Goal: Transaction & Acquisition: Purchase product/service

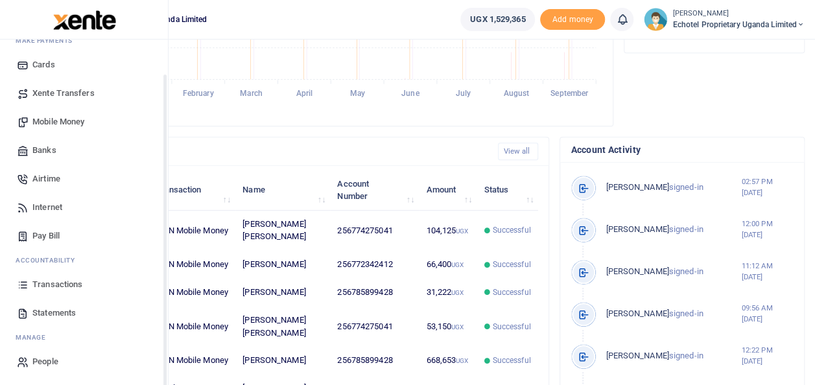
scroll to position [77, 0]
click at [49, 121] on span "Mobile Money" at bounding box center [58, 121] width 52 height 13
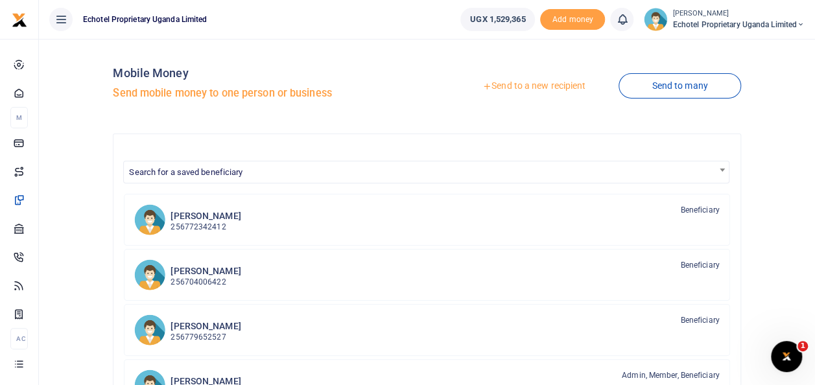
click at [509, 88] on link "Send to a new recipient" at bounding box center [533, 86] width 169 height 23
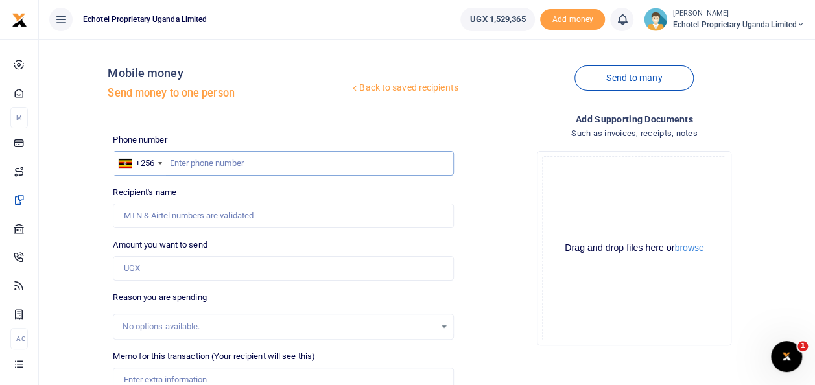
click at [227, 165] on input "text" at bounding box center [283, 163] width 340 height 25
type input "0788613601"
type input "Joshua Tumwa"
click at [178, 164] on input "0788613601" at bounding box center [283, 163] width 340 height 25
click at [173, 162] on input "0788613601" at bounding box center [283, 163] width 340 height 25
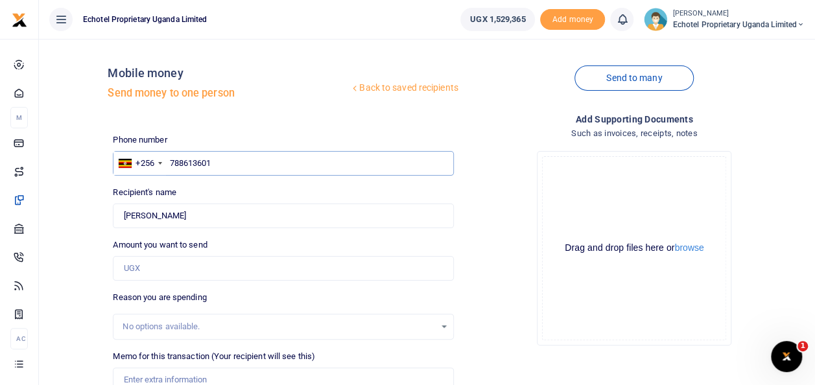
type input "788613601"
click at [155, 266] on input "Amount you want to send" at bounding box center [283, 268] width 340 height 25
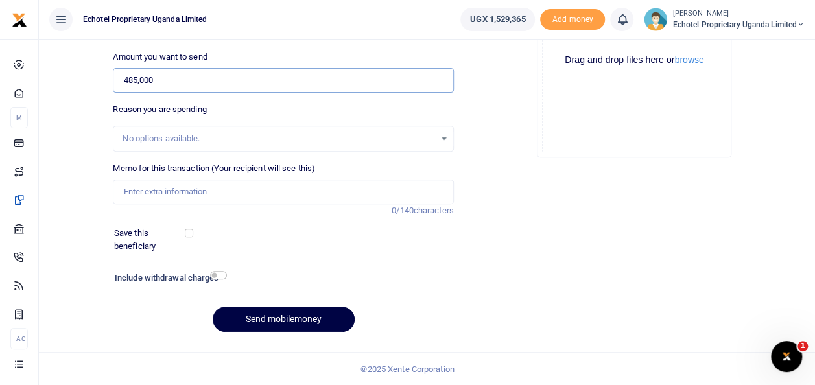
type input "485,000"
click at [148, 194] on input "Memo for this transaction (Your recipient will see this)" at bounding box center [283, 192] width 340 height 25
click at [167, 190] on input "Deposit for Generator fuel" at bounding box center [283, 192] width 340 height 25
click at [234, 189] on input "Deposit on Generator fuel" at bounding box center [283, 192] width 340 height 25
type input "Deposit on Generator fuel and Photobooth"
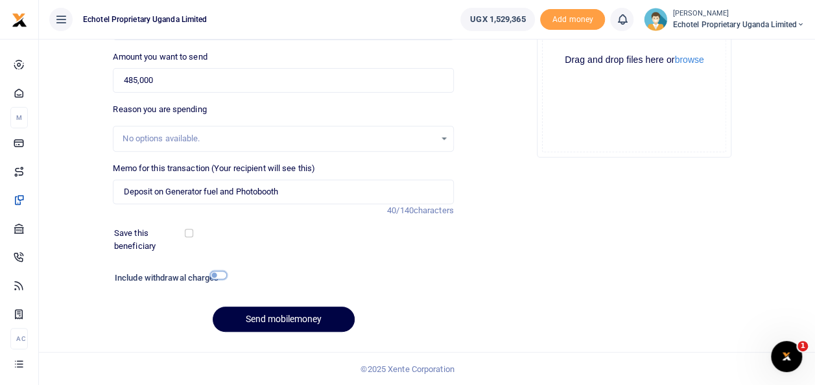
click at [220, 275] on input "checkbox" at bounding box center [218, 275] width 17 height 8
checkbox input "true"
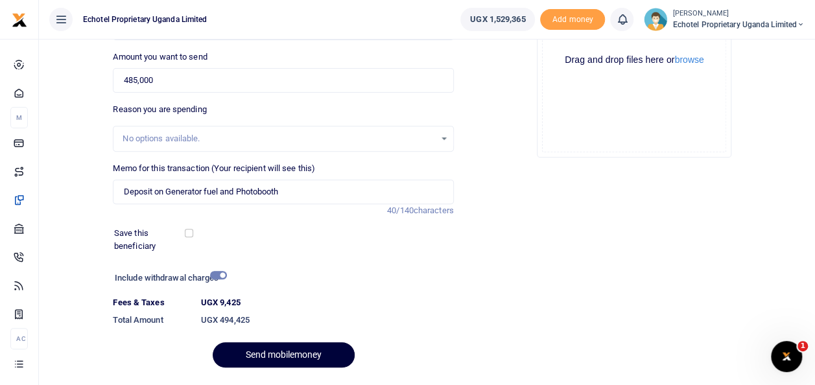
click at [257, 350] on button "Send mobilemoney" at bounding box center [284, 354] width 142 height 25
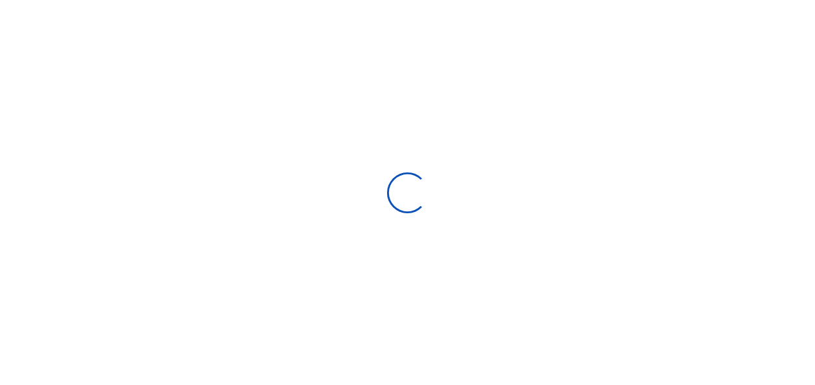
scroll to position [187, 0]
select select
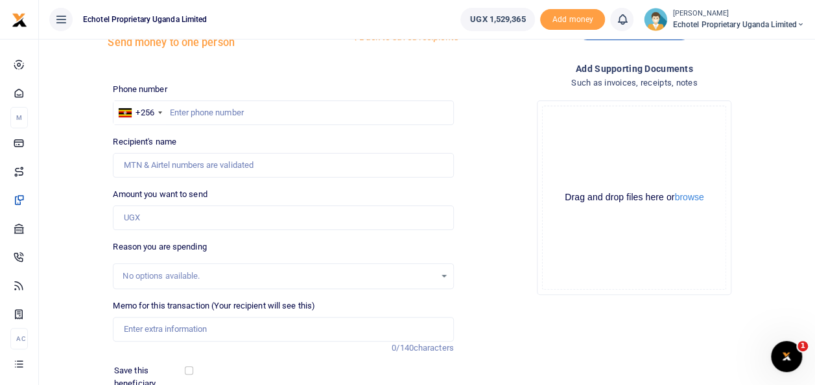
scroll to position [21, 0]
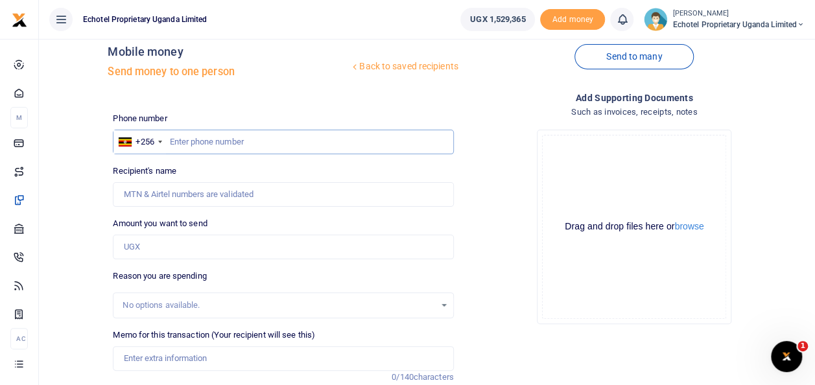
click at [227, 141] on input "text" at bounding box center [283, 142] width 340 height 25
click at [197, 188] on input "Recipient's name" at bounding box center [283, 194] width 340 height 25
type input "[PERSON_NAME] [PERSON_NAME]"
type input "Staff fruits"
type input "0"
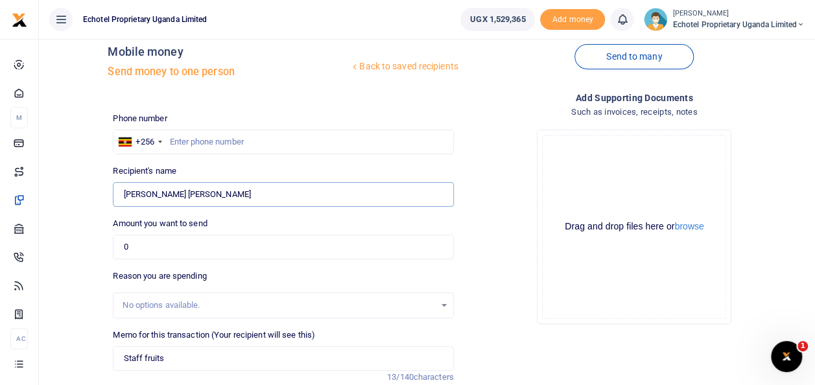
click at [218, 199] on input "[PERSON_NAME] [PERSON_NAME]" at bounding box center [283, 194] width 340 height 25
type input "[PERSON_NAME] [PERSON_NAME]"
click at [174, 145] on input "0774275041" at bounding box center [283, 142] width 340 height 25
type input "774275041"
click at [143, 245] on input "0" at bounding box center [283, 247] width 340 height 25
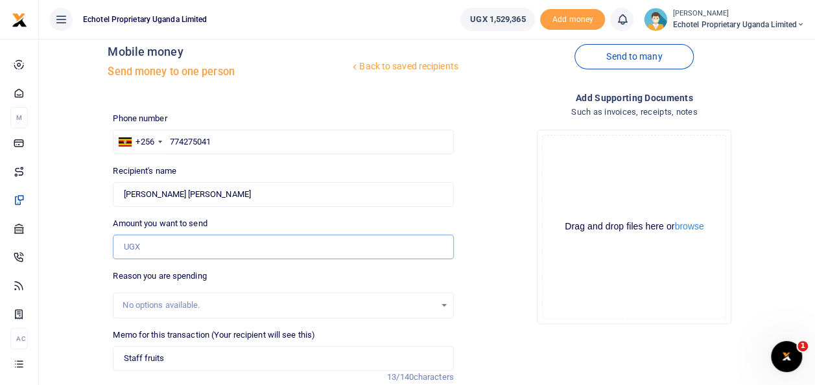
type input "0"
type input "250,000"
click at [170, 354] on input "Staff fruits" at bounding box center [283, 358] width 340 height 25
type input "S"
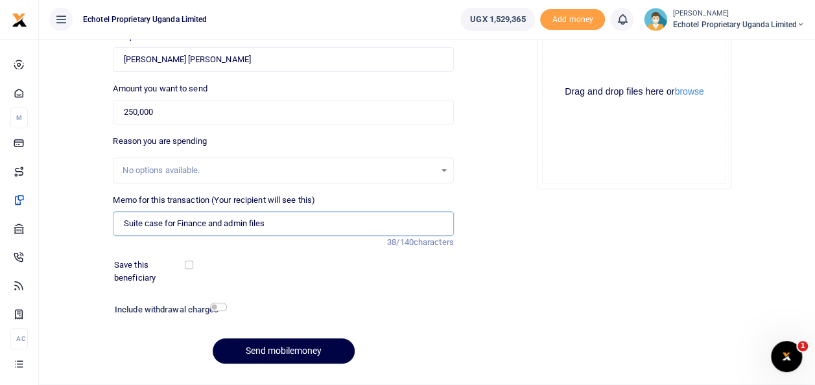
scroll to position [157, 0]
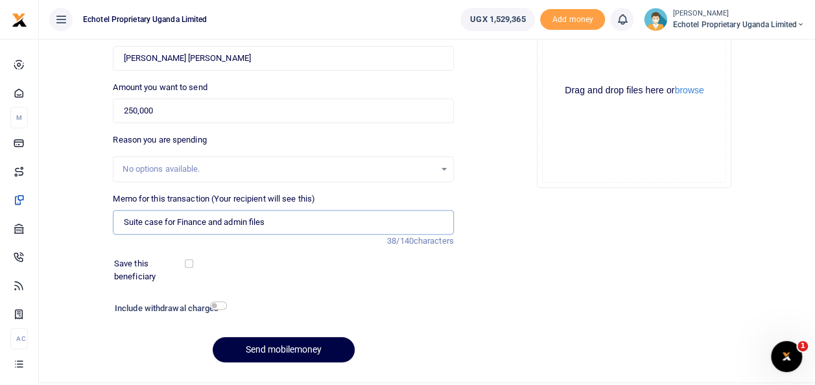
type input "Suite case for Finance and admin files"
click at [214, 302] on input "checkbox" at bounding box center [218, 305] width 17 height 8
checkbox input "true"
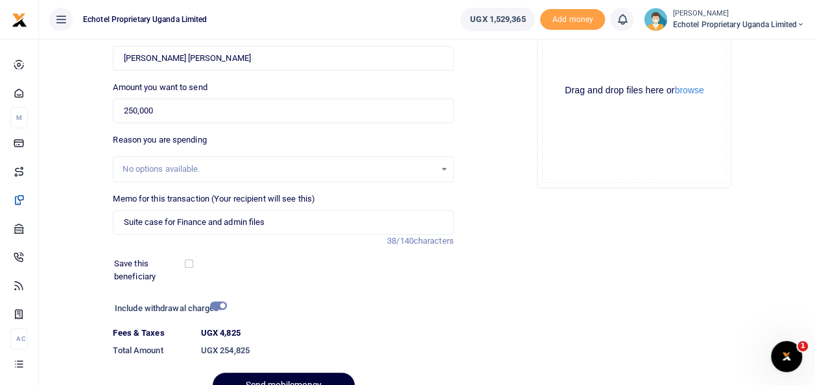
click at [271, 375] on button "Send mobilemoney" at bounding box center [284, 385] width 142 height 25
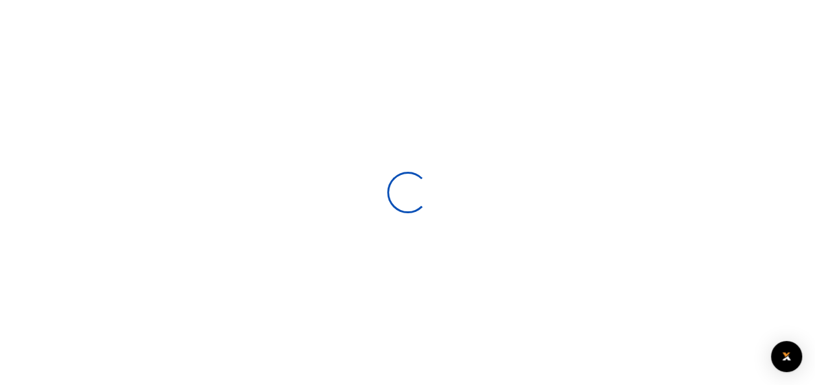
scroll to position [157, 0]
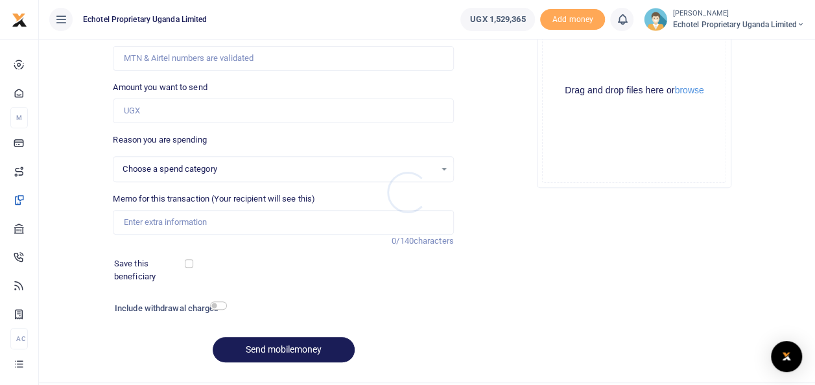
select select
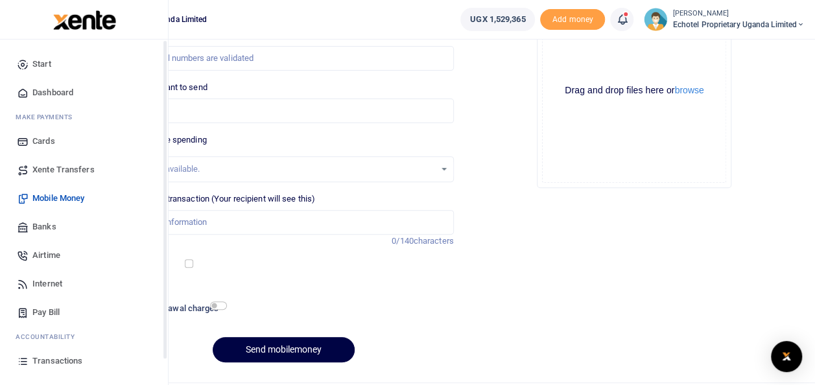
click at [52, 360] on span "Transactions" at bounding box center [57, 360] width 50 height 13
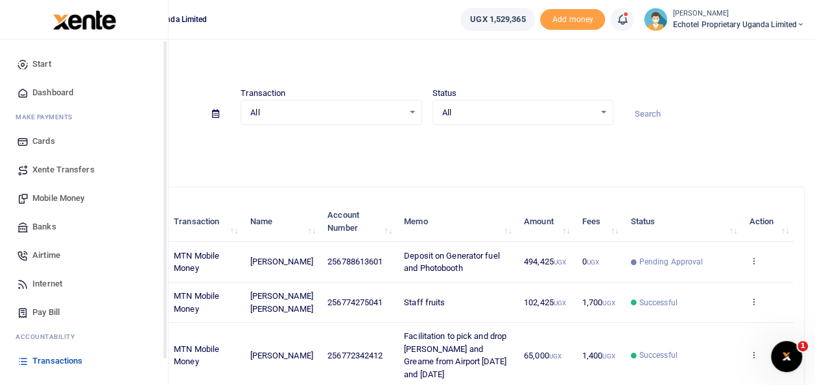
click at [54, 358] on span "Transactions" at bounding box center [57, 360] width 50 height 13
click at [37, 358] on span "Transactions" at bounding box center [57, 360] width 50 height 13
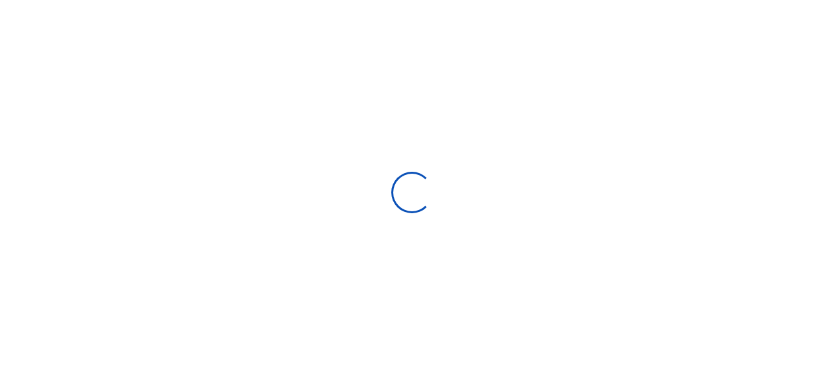
select select
type input "[DATE] - [DATE]"
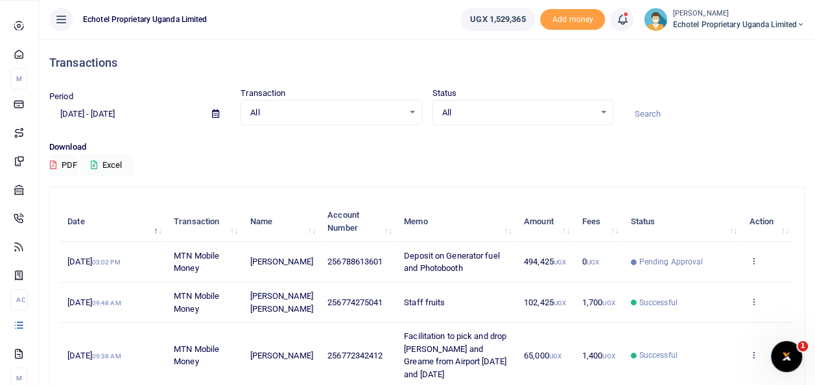
click at [0, 0] on span "Transactions" at bounding box center [0, 0] width 0 height 0
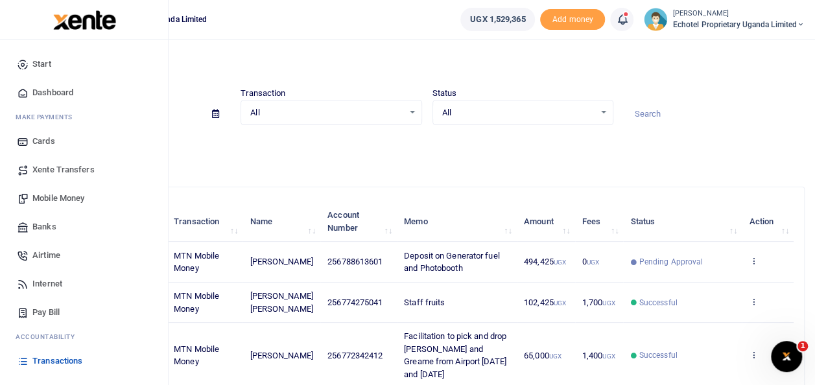
click at [41, 358] on span "Transactions" at bounding box center [57, 360] width 50 height 13
click at [38, 358] on span "Transactions" at bounding box center [57, 360] width 50 height 13
click at [47, 358] on span "Transactions" at bounding box center [57, 360] width 50 height 13
click at [53, 362] on span "Transactions" at bounding box center [57, 360] width 50 height 13
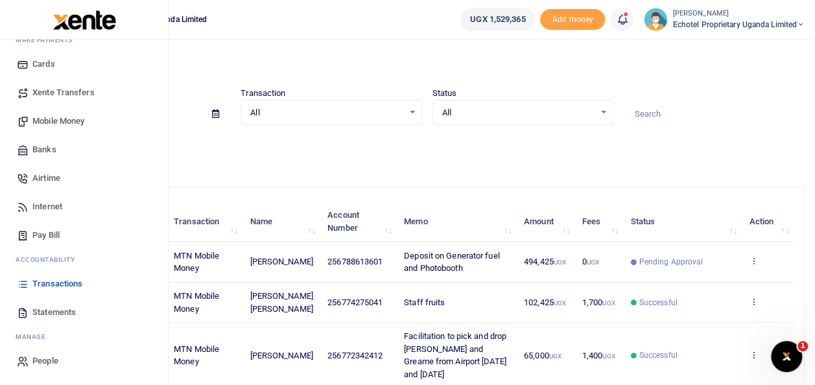
click at [62, 281] on span "Transactions" at bounding box center [57, 283] width 50 height 13
click at [43, 280] on span "Transactions" at bounding box center [57, 283] width 50 height 13
click at [68, 119] on span "Mobile Money" at bounding box center [58, 121] width 52 height 13
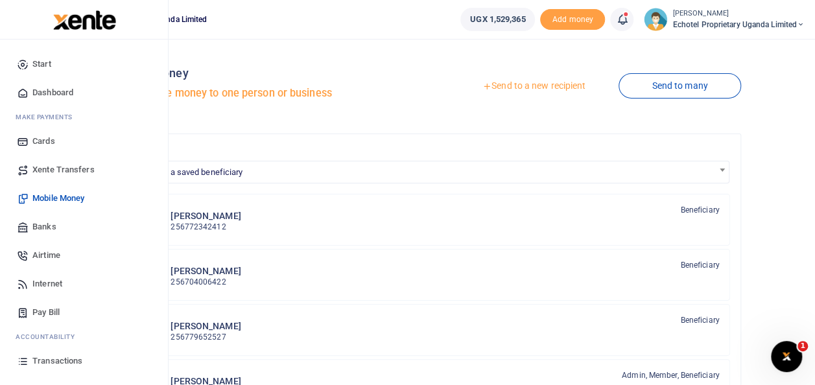
click at [54, 356] on span "Transactions" at bounding box center [57, 360] width 50 height 13
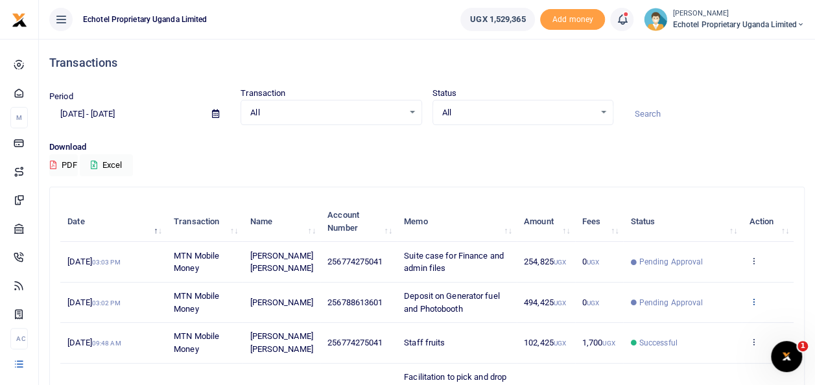
click at [750, 300] on icon at bounding box center [753, 301] width 8 height 9
click at [692, 321] on link "View details" at bounding box center [706, 323] width 102 height 18
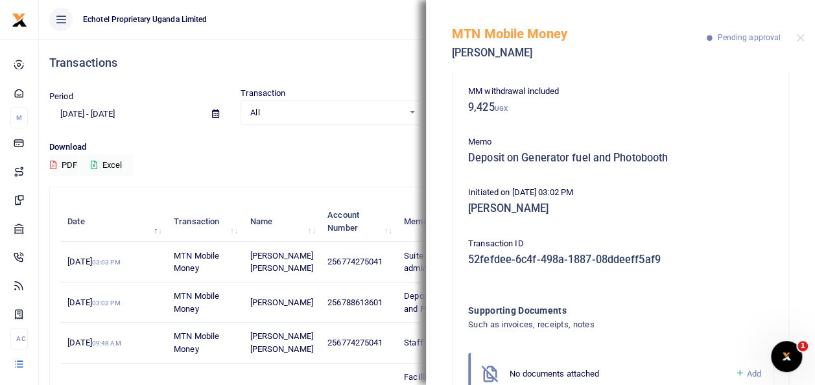
scroll to position [158, 0]
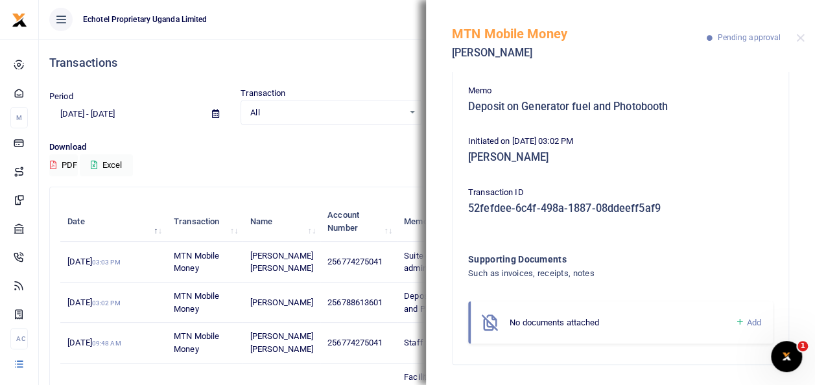
click at [747, 323] on span "Add" at bounding box center [754, 323] width 14 height 10
click at [734, 322] on icon at bounding box center [739, 322] width 10 height 12
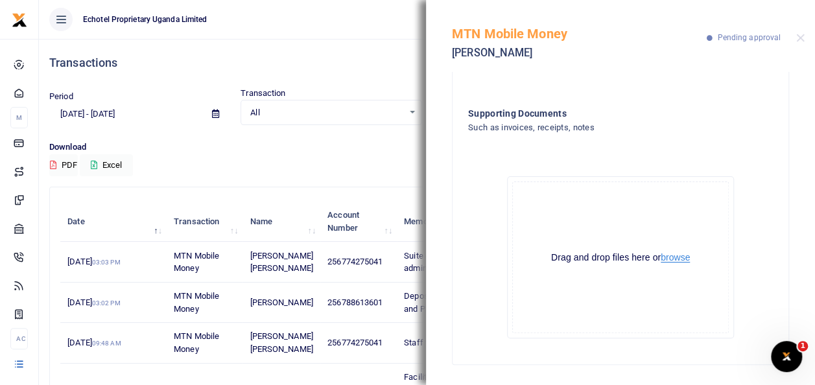
click at [671, 255] on button "browse" at bounding box center [674, 258] width 29 height 10
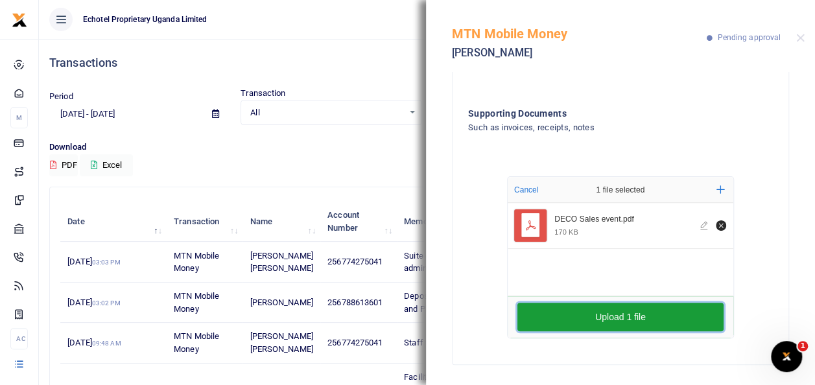
click at [604, 303] on button "Upload 1 file" at bounding box center [620, 317] width 206 height 29
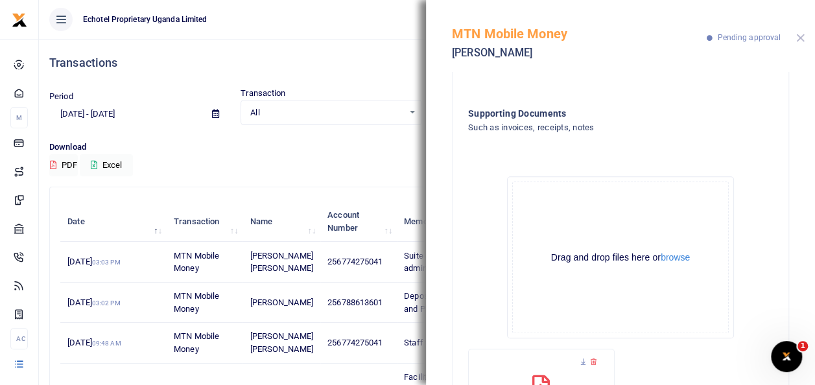
click at [799, 40] on button "Close" at bounding box center [800, 38] width 8 height 8
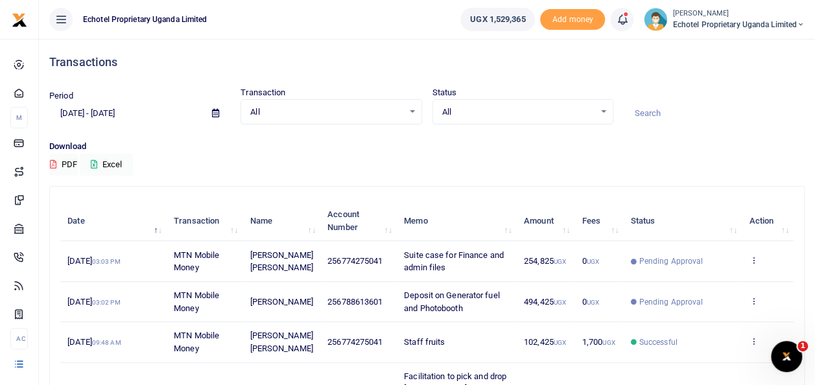
scroll to position [0, 0]
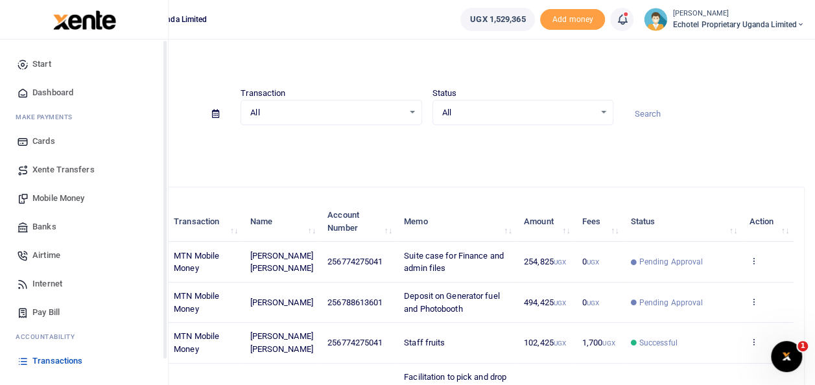
click at [67, 197] on span "Mobile Money" at bounding box center [58, 198] width 52 height 13
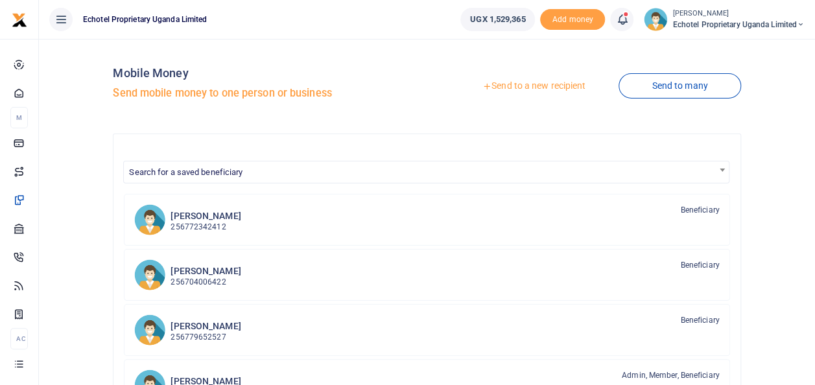
click at [535, 86] on link "Send to a new recipient" at bounding box center [533, 86] width 169 height 23
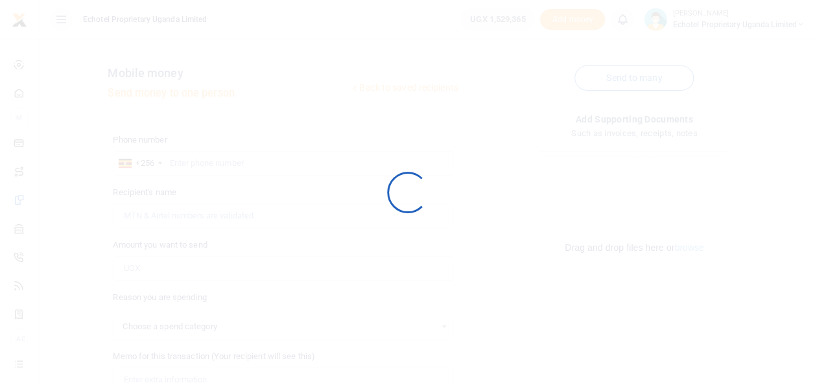
select select
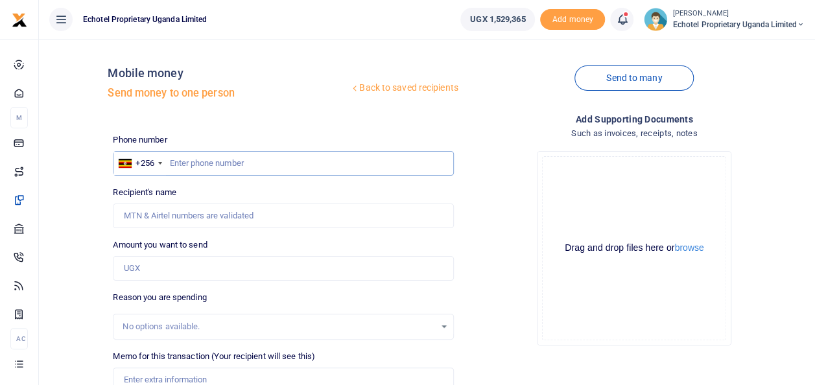
click at [195, 162] on input "text" at bounding box center [283, 163] width 340 height 25
click at [183, 214] on input "Recipient's name" at bounding box center [283, 215] width 340 height 25
type input "S"
type input "[PERSON_NAME]"
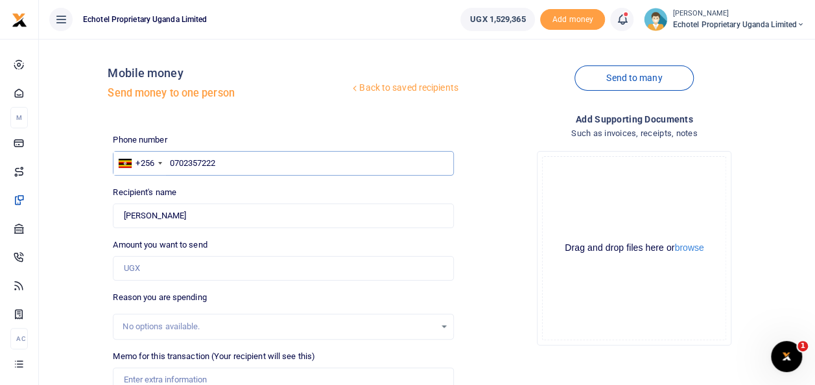
click at [171, 164] on input "0702357222" at bounding box center [283, 163] width 340 height 25
click at [176, 161] on input "0702357222" at bounding box center [283, 163] width 340 height 25
type input "702357222"
click at [158, 266] on input "Amount you want to send" at bounding box center [283, 268] width 340 height 25
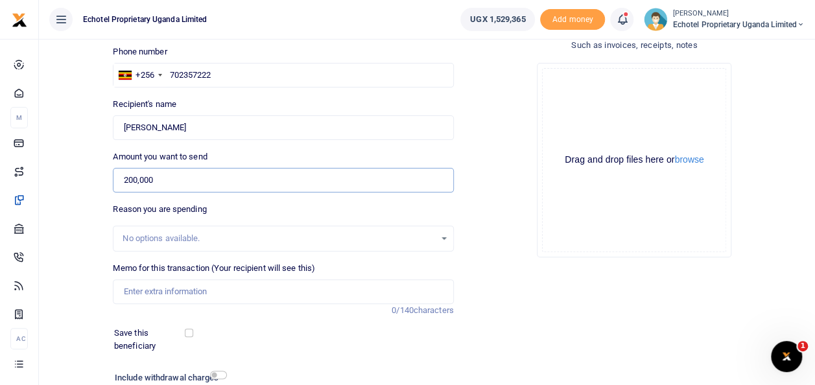
scroll to position [188, 0]
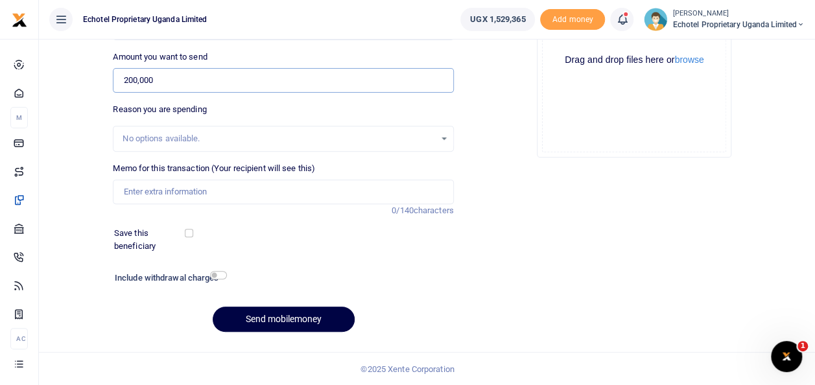
type input "200,000"
click at [166, 196] on input "Memo for this transaction (Your recipient will see this)" at bounding box center [283, 192] width 340 height 25
type input "Purchase of bid documents for NWSC and NSSF"
click at [216, 276] on input "checkbox" at bounding box center [218, 275] width 17 height 8
checkbox input "true"
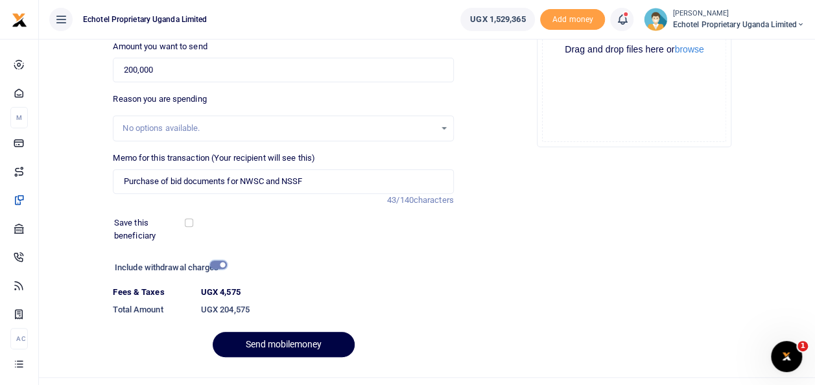
scroll to position [224, 0]
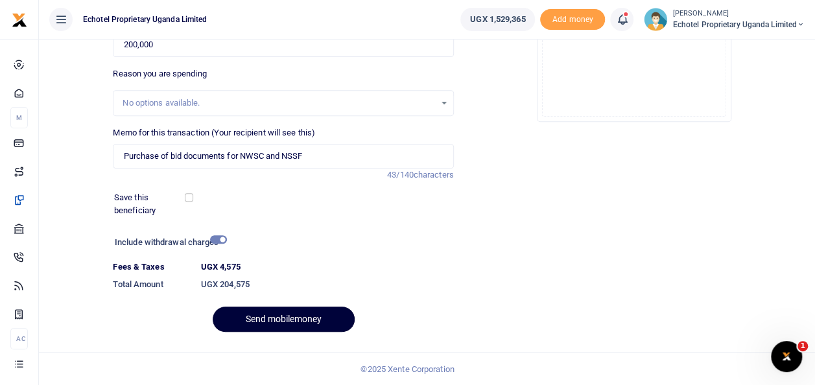
click at [300, 318] on button "Send mobilemoney" at bounding box center [284, 319] width 142 height 25
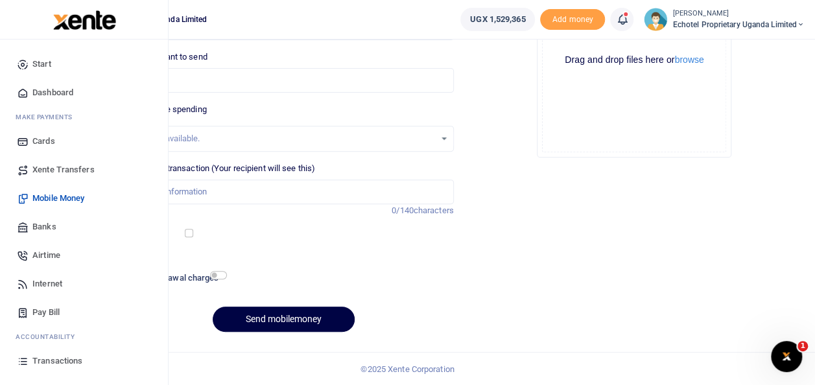
click at [57, 195] on span "Mobile Money" at bounding box center [58, 198] width 52 height 13
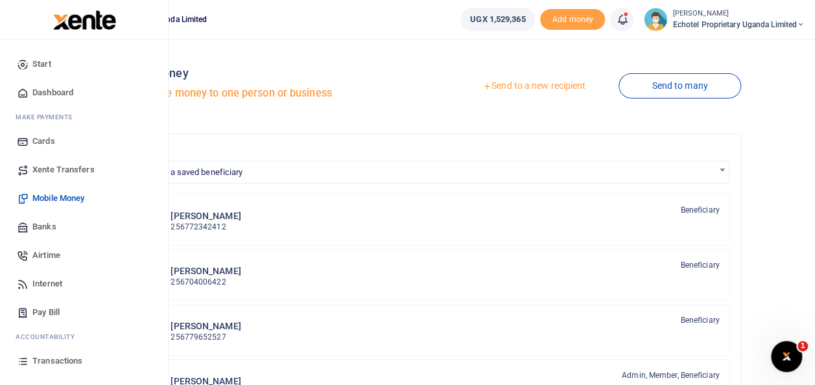
click at [56, 359] on span "Transactions" at bounding box center [57, 360] width 50 height 13
